Goal: Information Seeking & Learning: Learn about a topic

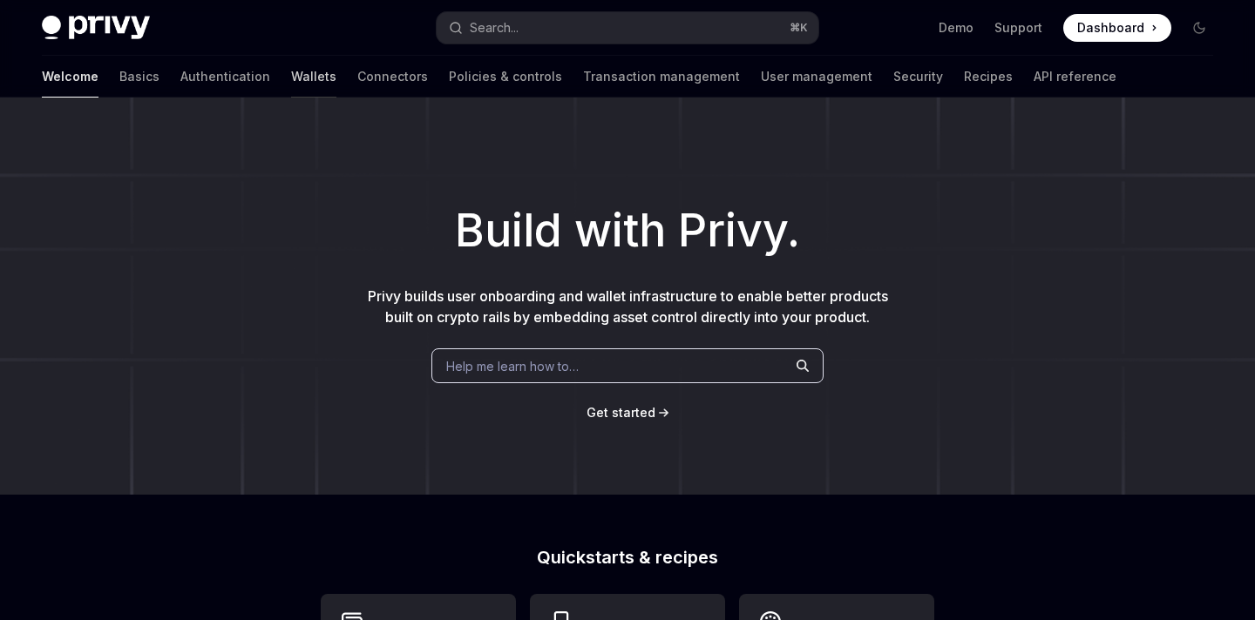
click at [291, 80] on link "Wallets" at bounding box center [313, 77] width 45 height 42
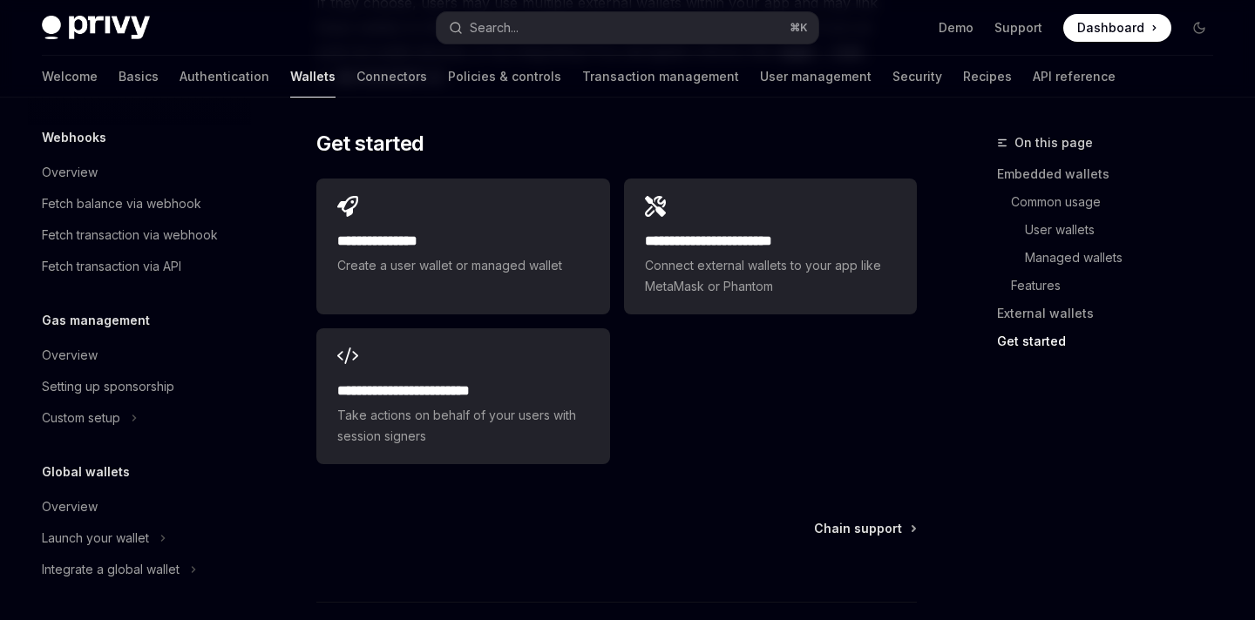
scroll to position [3075, 0]
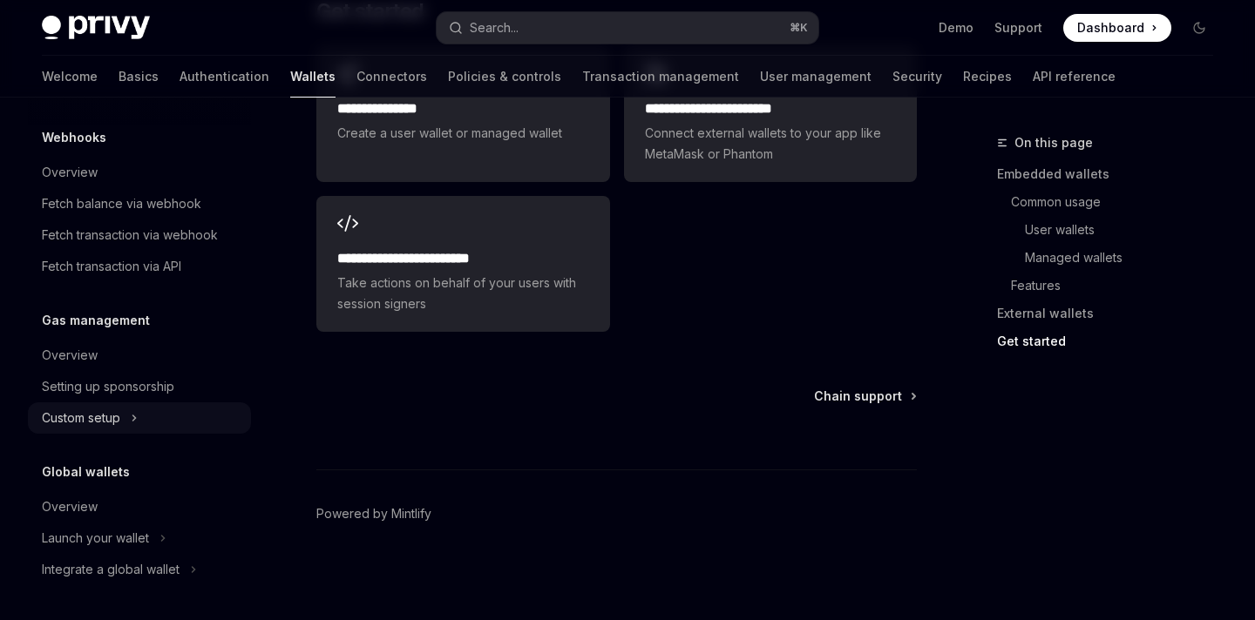
click at [105, 421] on div "Custom setup" at bounding box center [81, 418] width 78 height 21
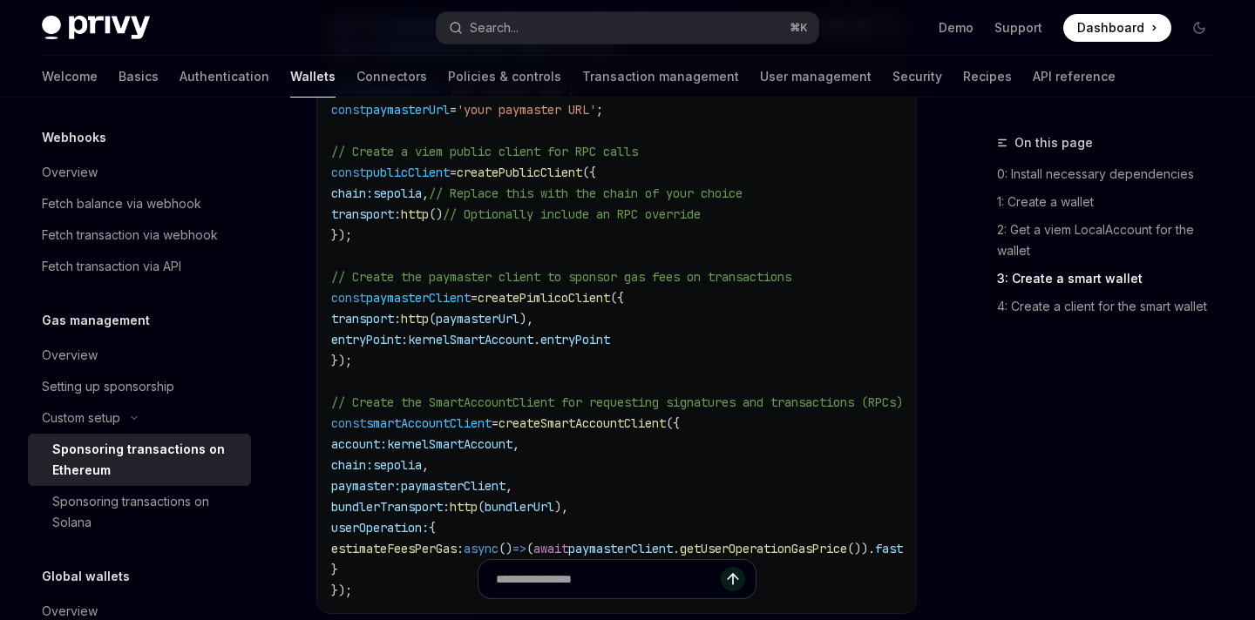
scroll to position [2793, 0]
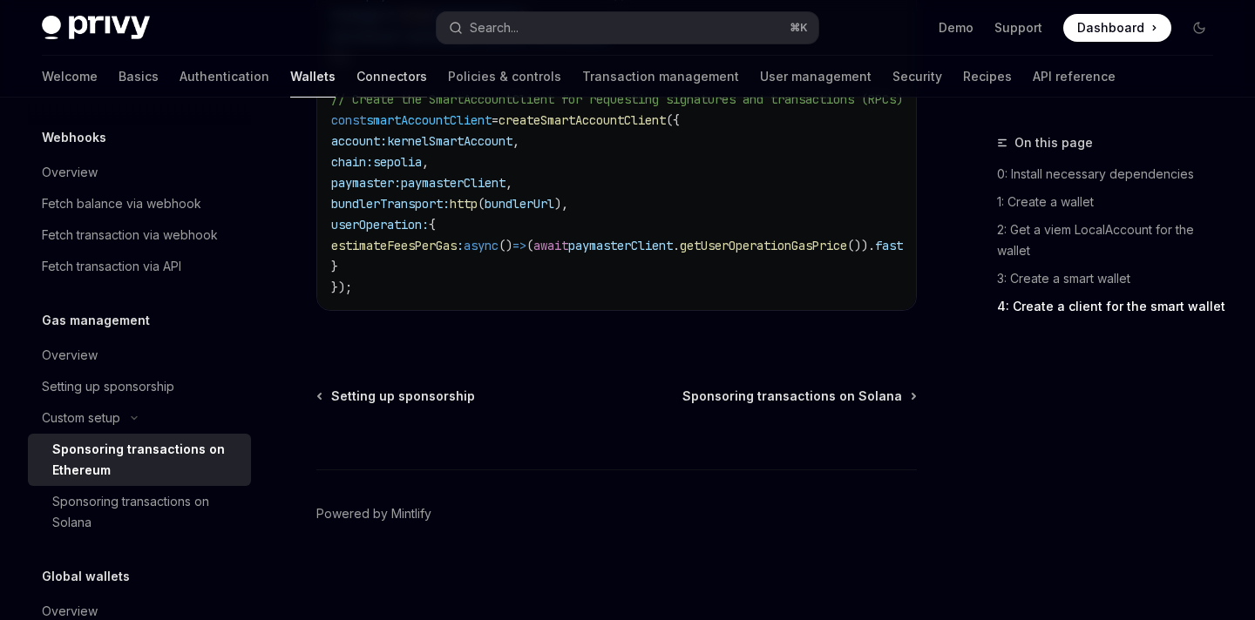
click at [356, 82] on link "Connectors" at bounding box center [391, 77] width 71 height 42
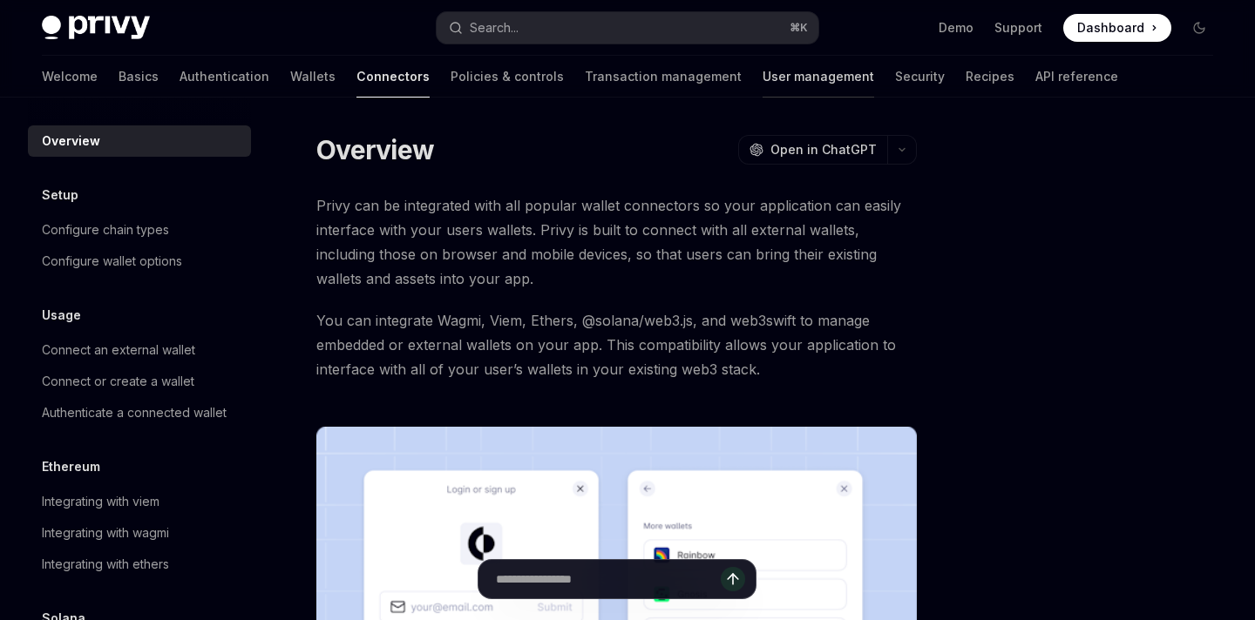
click at [762, 77] on link "User management" at bounding box center [818, 77] width 112 height 42
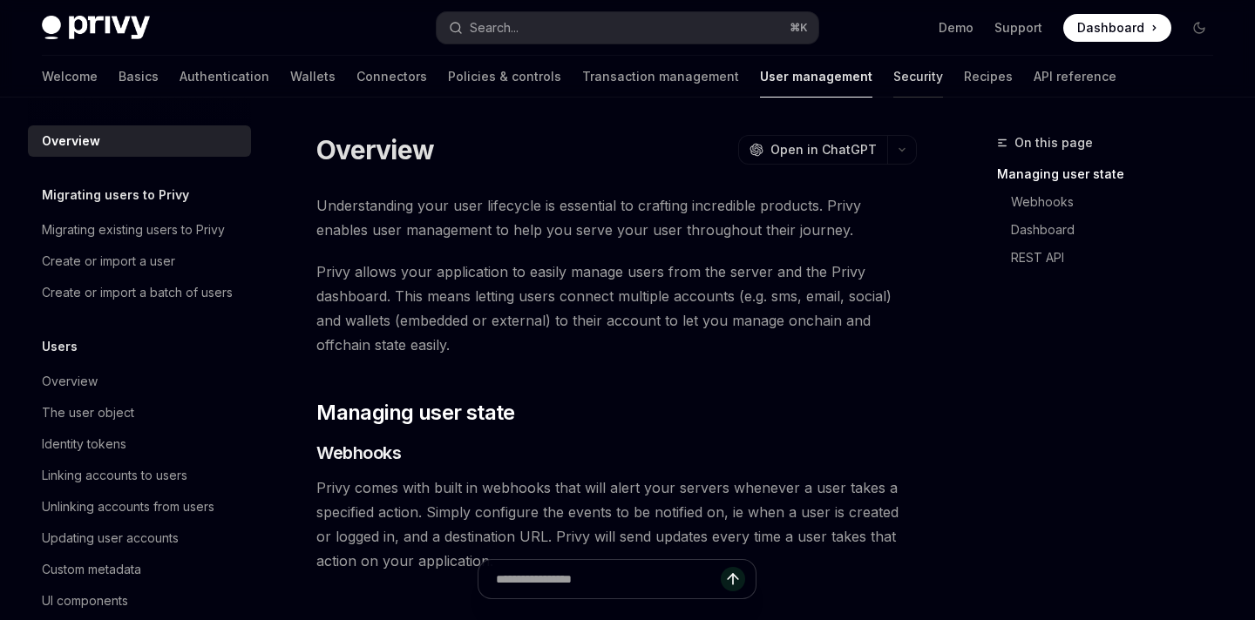
click at [893, 78] on link "Security" at bounding box center [918, 77] width 50 height 42
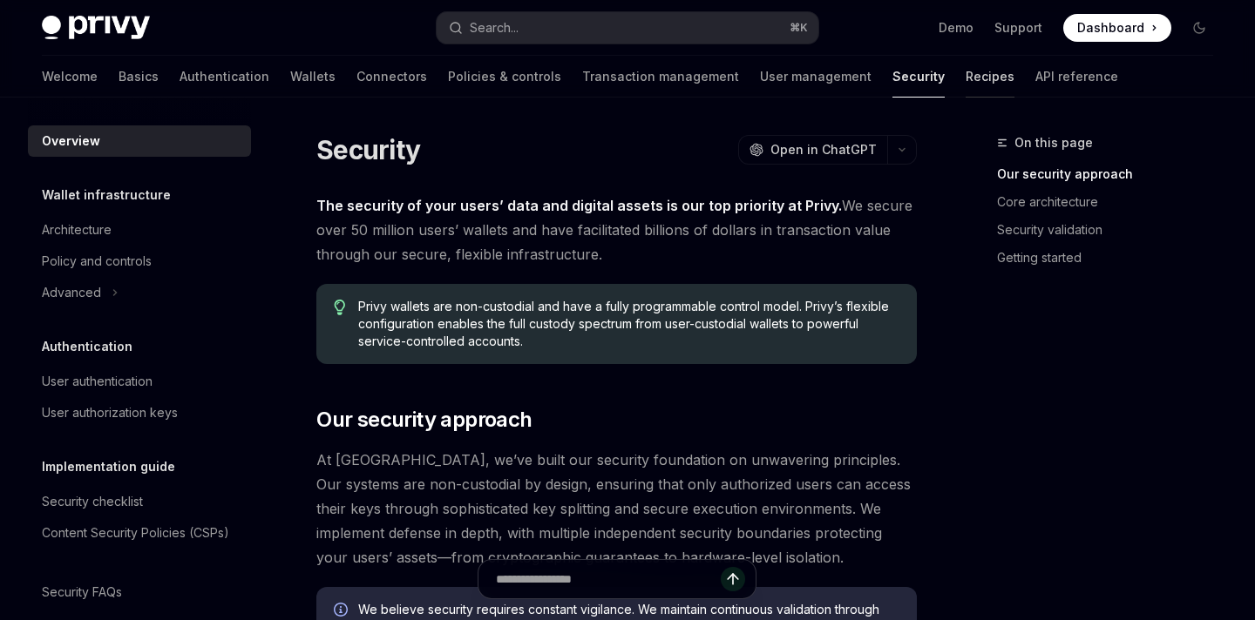
click at [965, 78] on link "Recipes" at bounding box center [989, 77] width 49 height 42
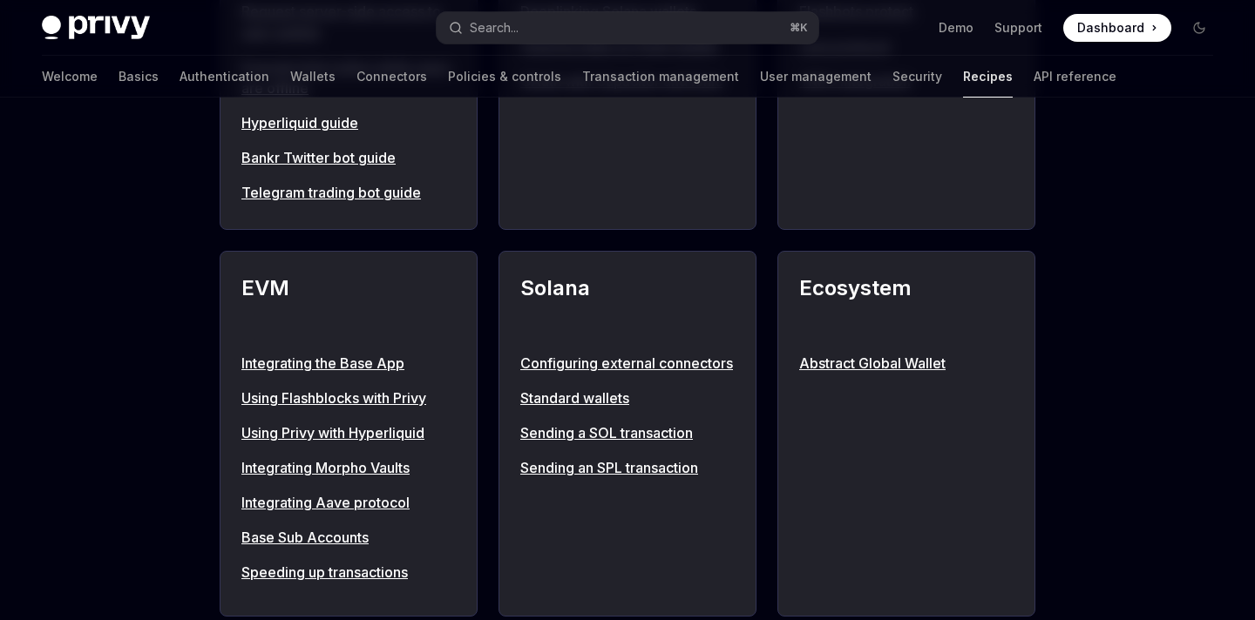
scroll to position [1794, 0]
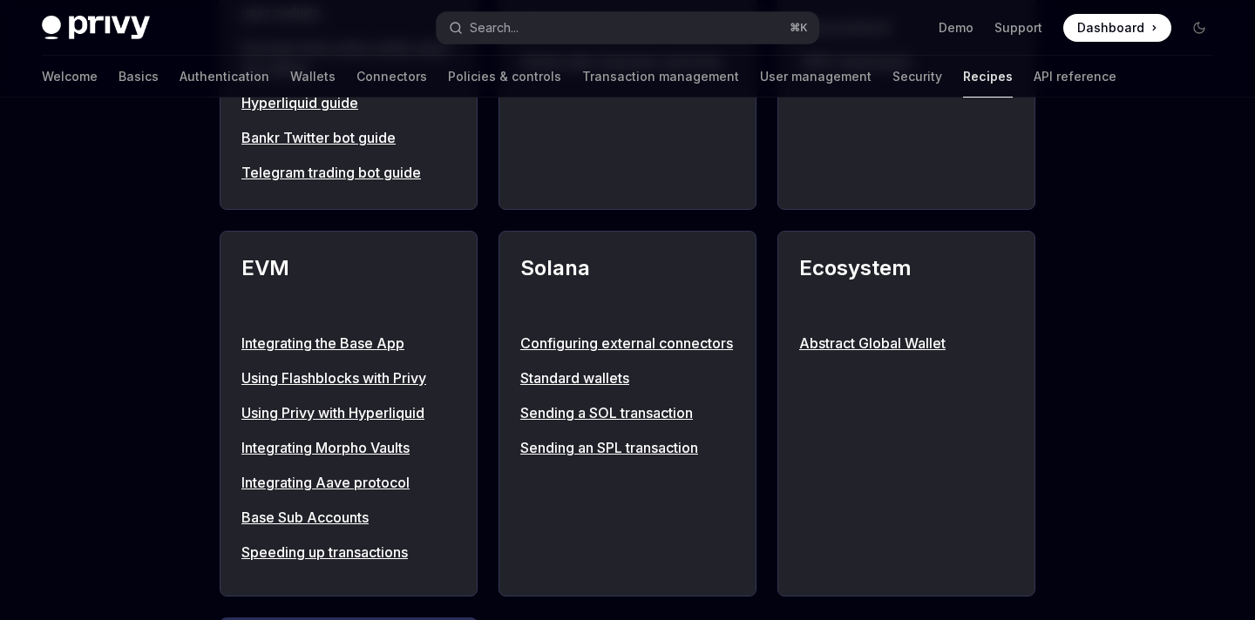
click at [592, 458] on link "Sending an SPL transaction" at bounding box center [627, 447] width 214 height 21
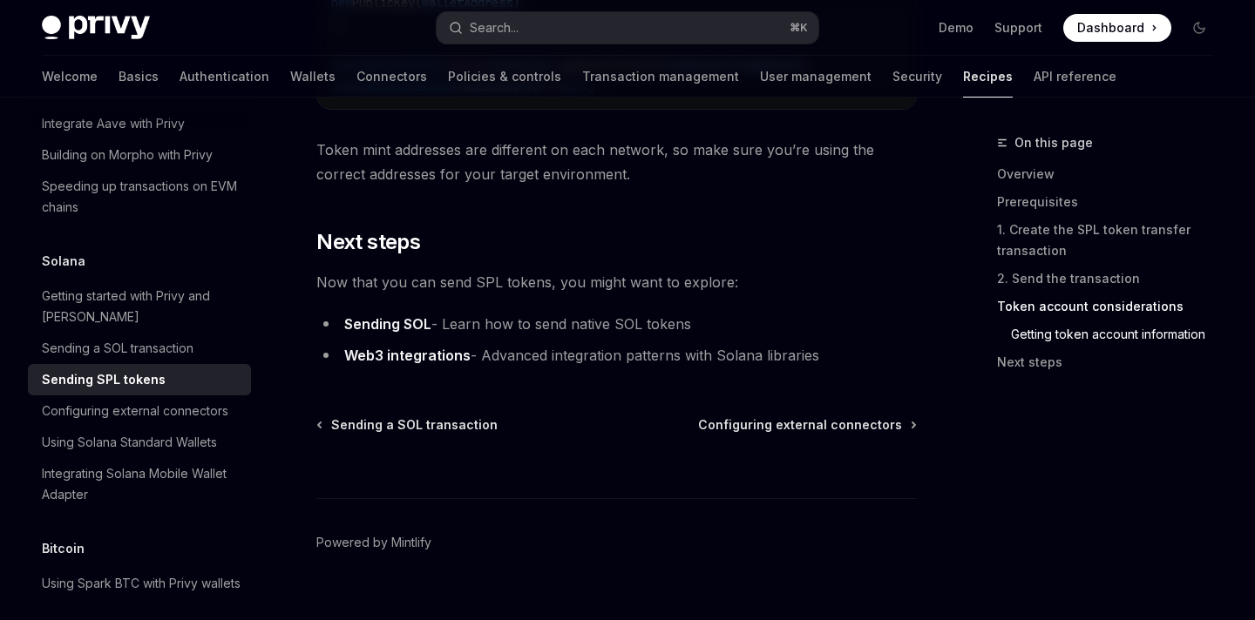
scroll to position [3096, 0]
click at [421, 364] on link "Web3 integrations" at bounding box center [407, 355] width 126 height 18
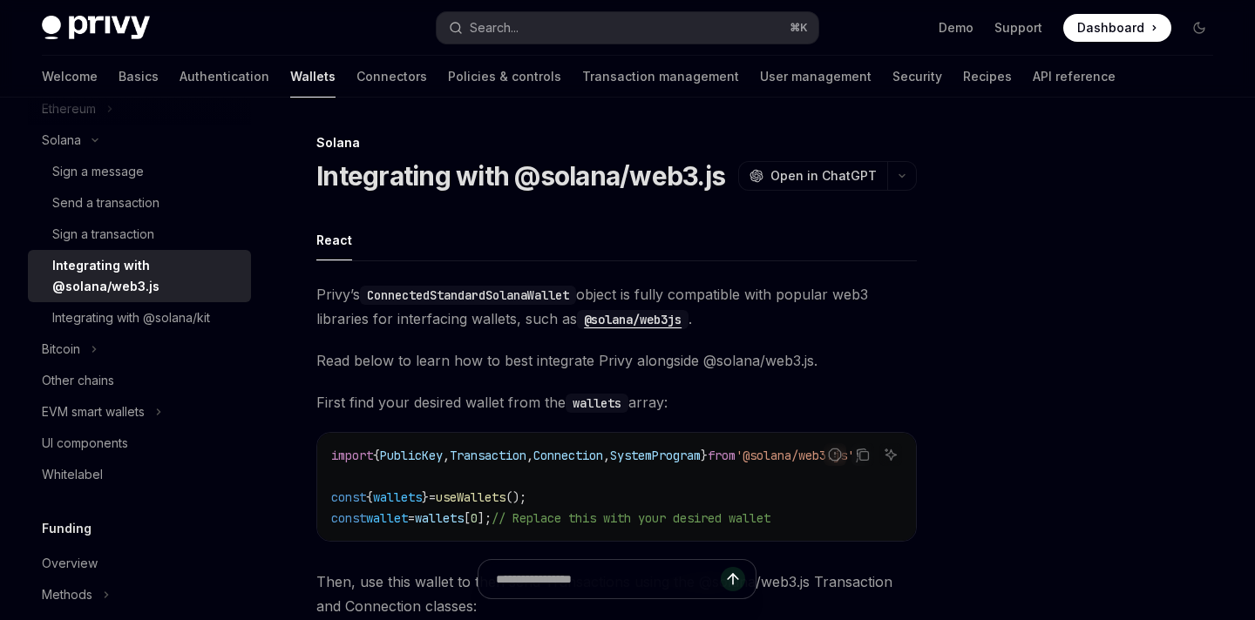
scroll to position [592, 0]
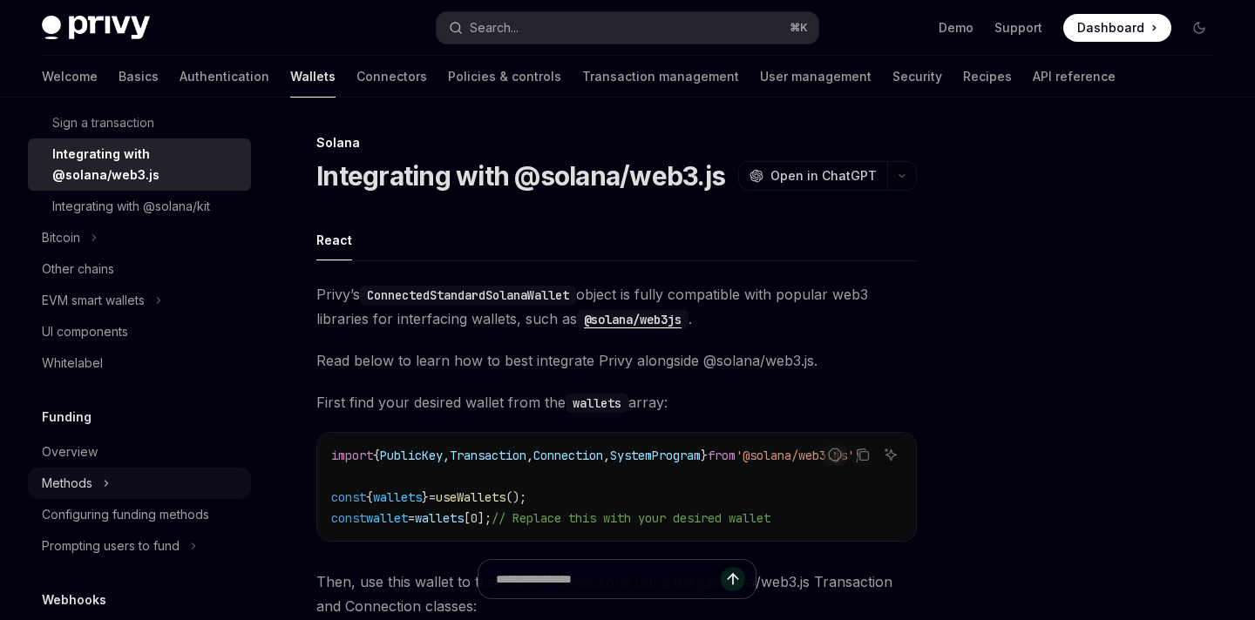
click at [82, 476] on div "Methods" at bounding box center [67, 483] width 51 height 21
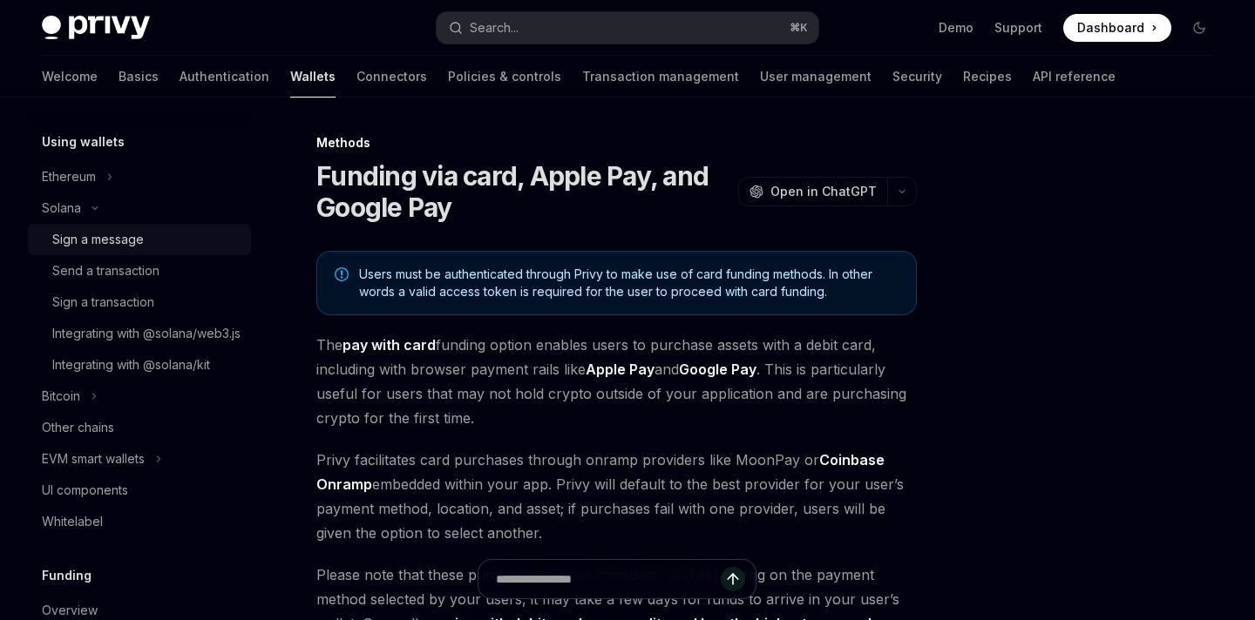
scroll to position [343, 0]
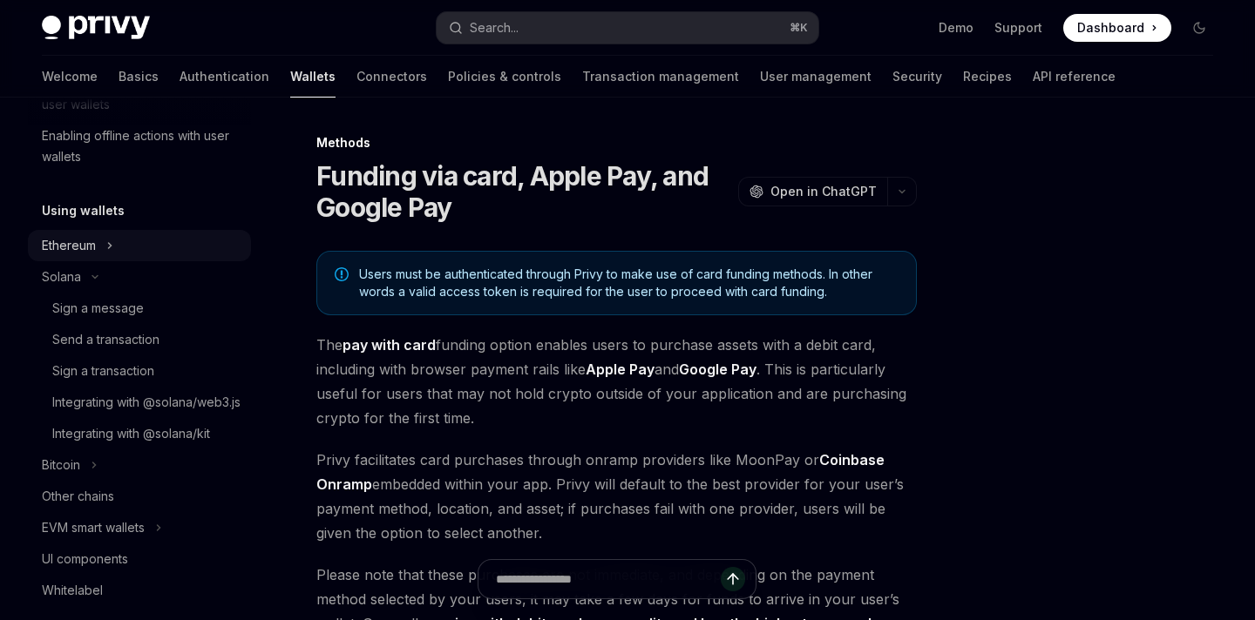
click at [112, 240] on icon "Toggle Ethereum section" at bounding box center [109, 245] width 7 height 21
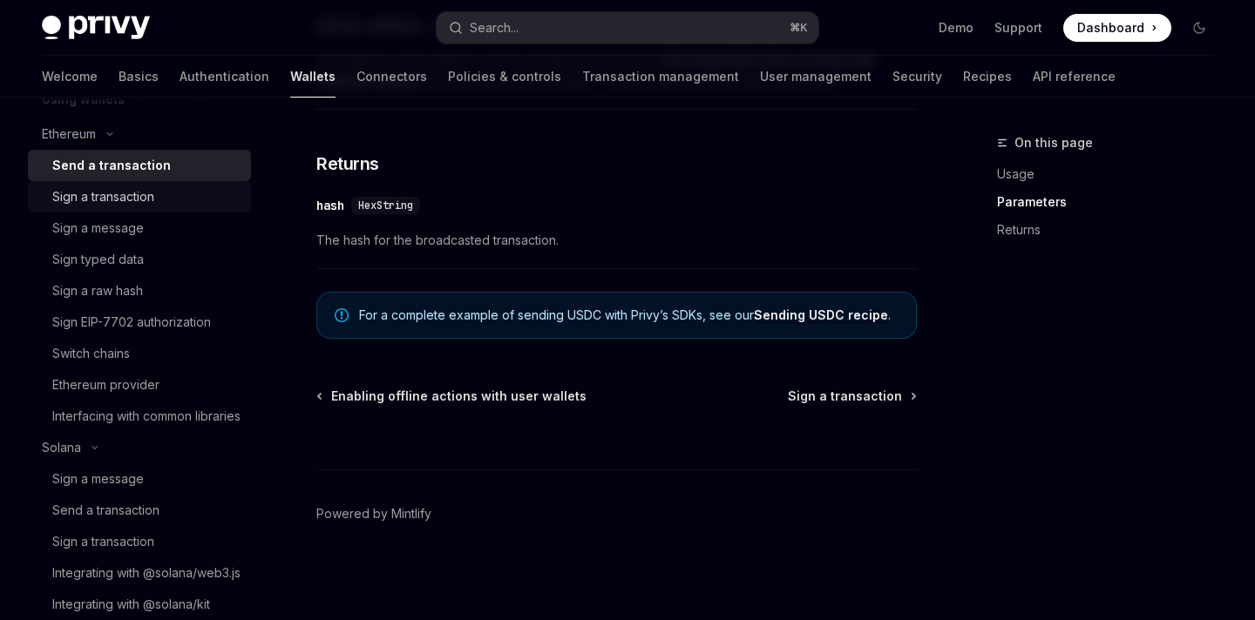
scroll to position [457, 0]
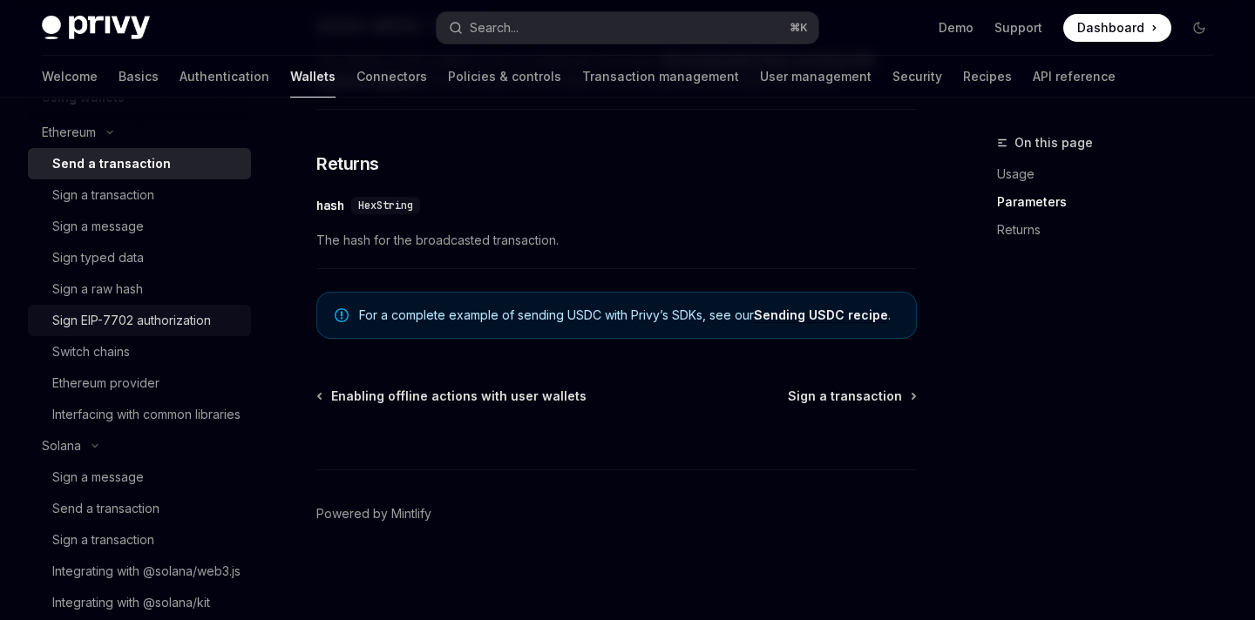
click at [111, 326] on div "Sign EIP-7702 authorization" at bounding box center [131, 320] width 159 height 21
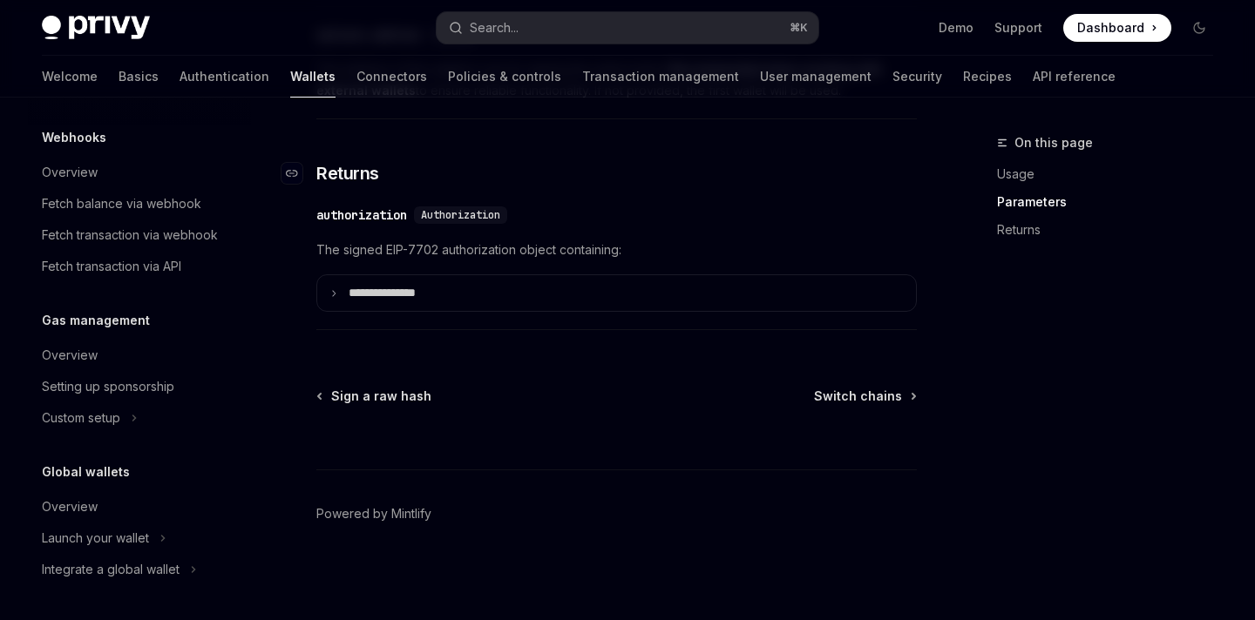
scroll to position [1504, 0]
click at [582, 70] on link "Transaction management" at bounding box center [660, 77] width 157 height 42
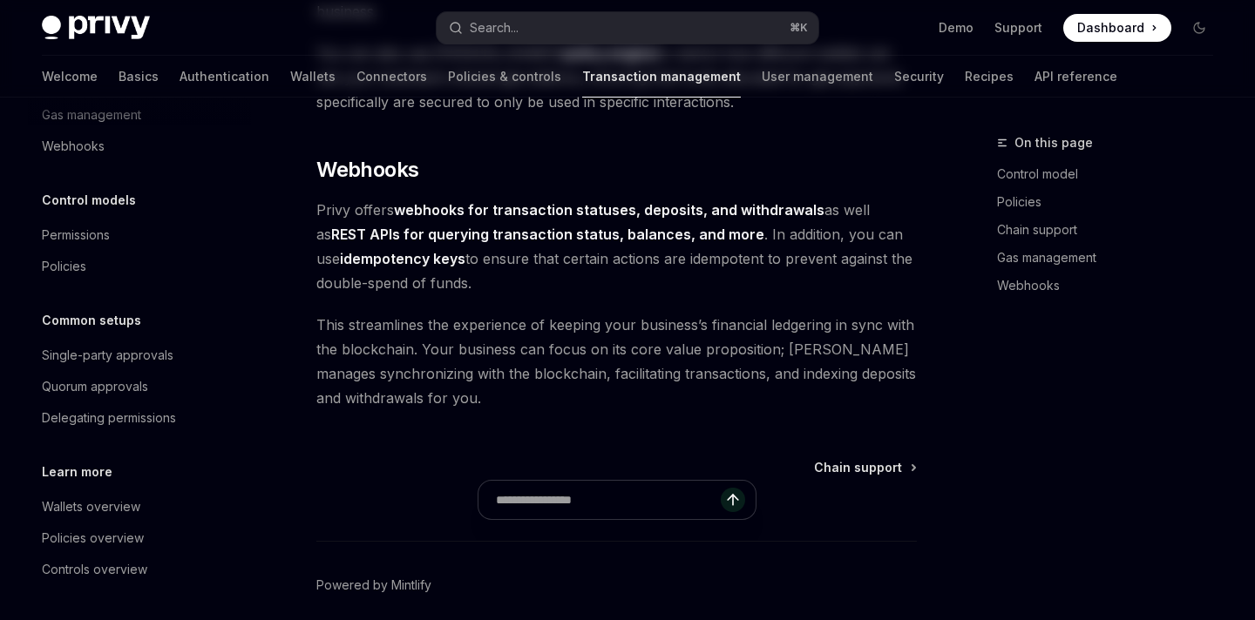
type textarea "*"
